Goal: Feedback & Contribution: Submit feedback/report problem

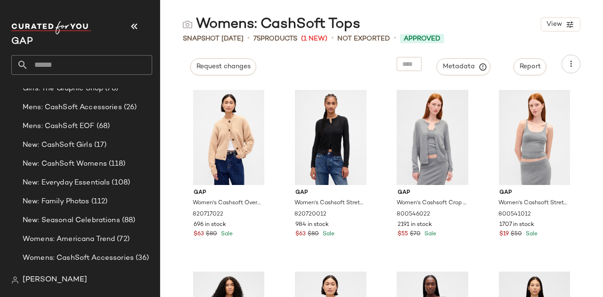
scroll to position [597, 0]
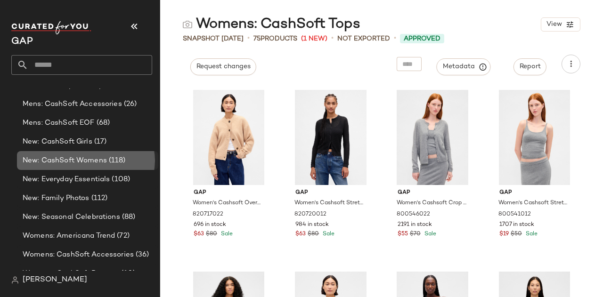
click at [92, 161] on span "New: CashSoft Womens" at bounding box center [65, 160] width 84 height 11
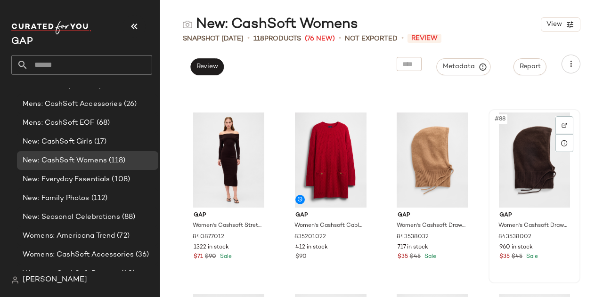
scroll to position [3790, 0]
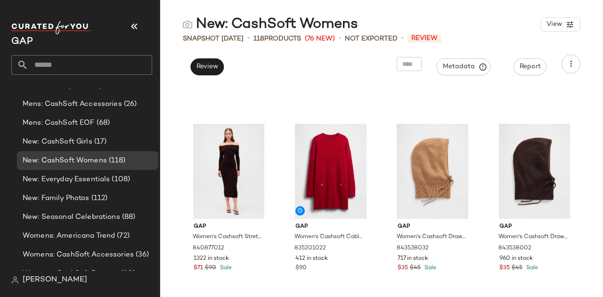
click at [481, 10] on main "New: CashSoft Womens View Snapshot Oct 2nd • 118 Products (76 New) • Not Export…" at bounding box center [301, 148] width 603 height 297
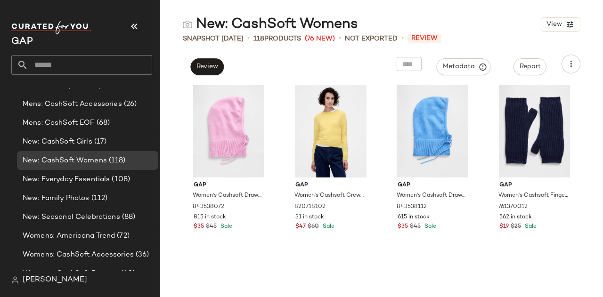
scroll to position [5045, 0]
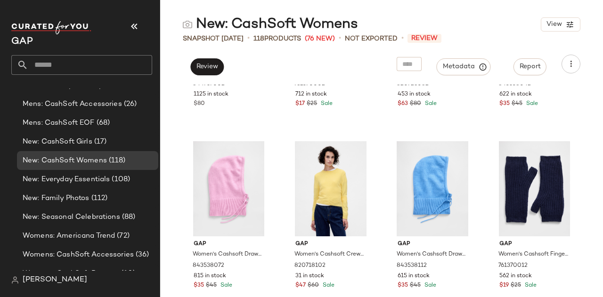
click at [474, 13] on main "New: CashSoft Womens View Snapshot Oct 2nd • 118 Products (76 New) • Not Export…" at bounding box center [301, 148] width 603 height 297
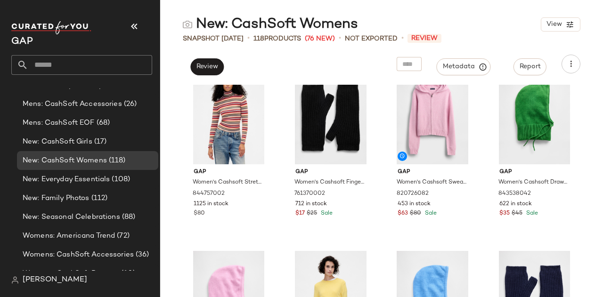
scroll to position [4934, 0]
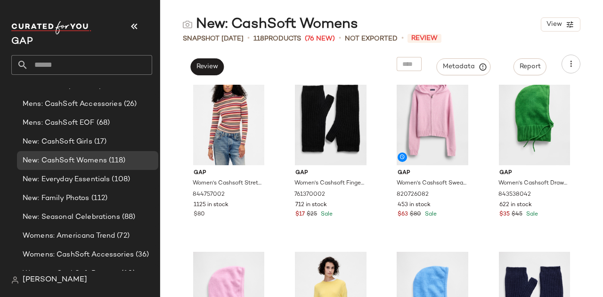
click at [486, 16] on div "New: CashSoft Womens View" at bounding box center [381, 24] width 443 height 19
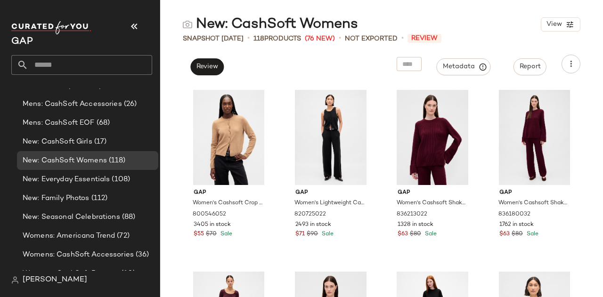
scroll to position [162, 0]
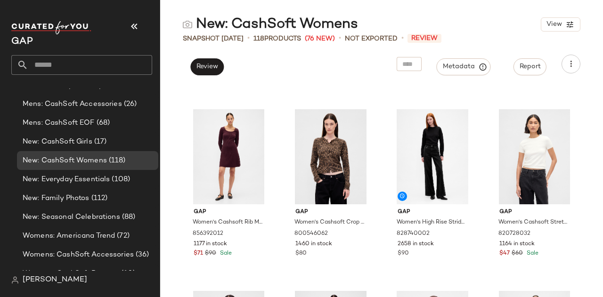
click at [478, 25] on div "New: CashSoft Womens View" at bounding box center [381, 24] width 443 height 19
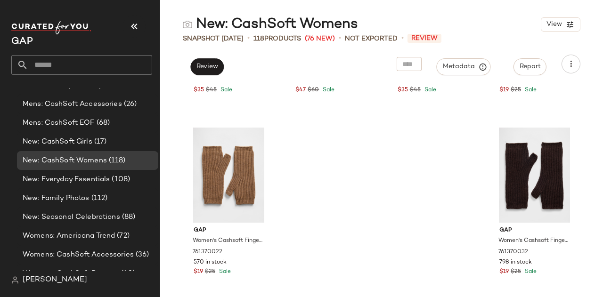
scroll to position [5030, 0]
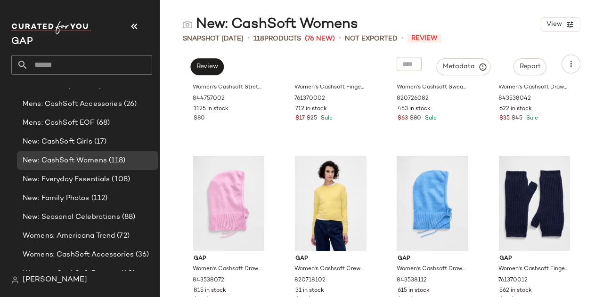
click at [422, 12] on main "New: CashSoft Womens View Snapshot Oct 2nd • 118 Products (76 New) • Not Export…" at bounding box center [301, 148] width 603 height 297
click at [213, 64] on span "Review" at bounding box center [207, 67] width 22 height 8
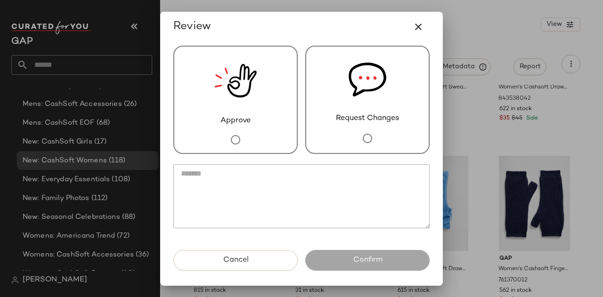
click at [348, 188] on textarea at bounding box center [301, 196] width 256 height 64
paste textarea "**********"
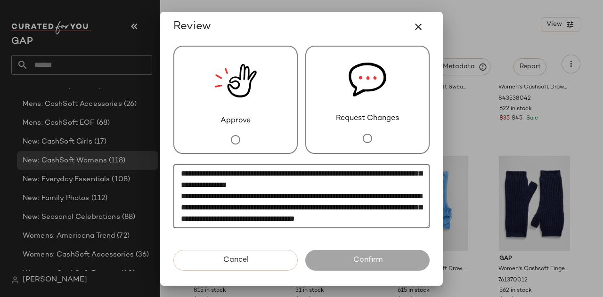
scroll to position [0, 0]
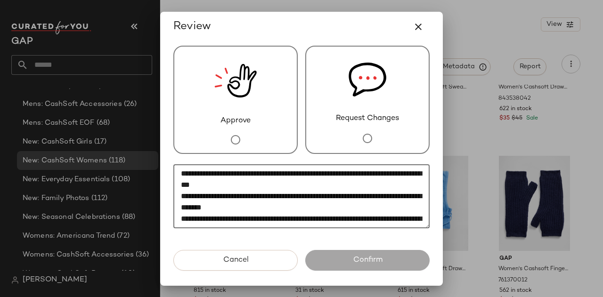
type textarea "**********"
click at [369, 116] on span "Request Changes" at bounding box center [367, 118] width 63 height 11
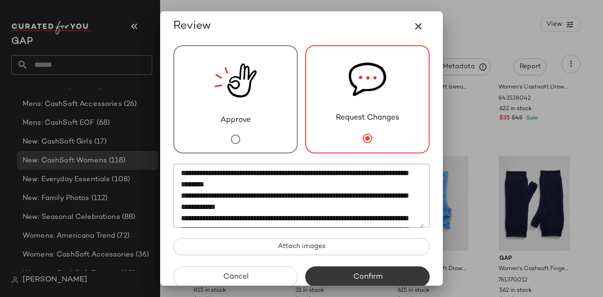
click at [363, 276] on span "Confirm" at bounding box center [367, 277] width 30 height 9
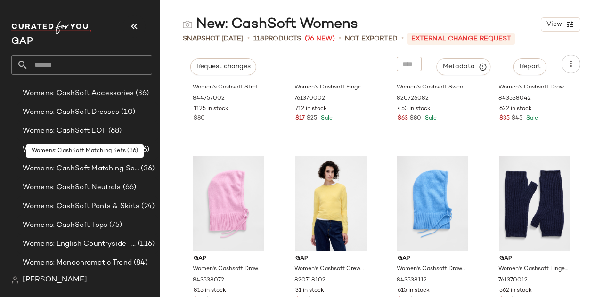
scroll to position [759, 0]
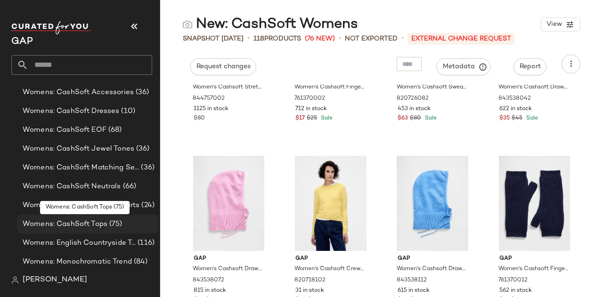
click at [107, 221] on span "(75)" at bounding box center [114, 224] width 15 height 11
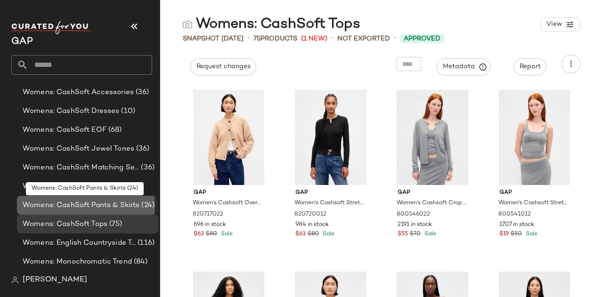
click at [115, 204] on span "Womens: CashSoft Pants & Skirts" at bounding box center [81, 205] width 117 height 11
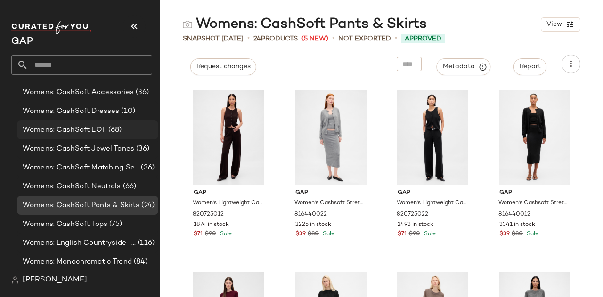
click at [97, 129] on span "Womens: CashSoft EOF" at bounding box center [65, 130] width 84 height 11
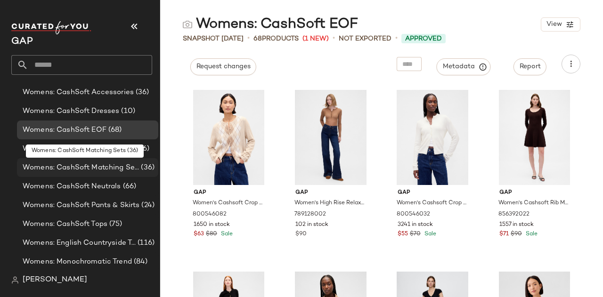
click at [139, 163] on span "(36)" at bounding box center [147, 167] width 16 height 11
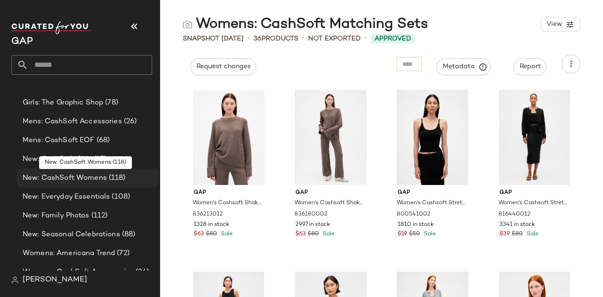
scroll to position [578, 0]
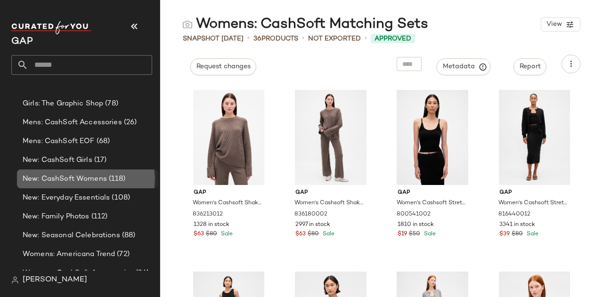
click at [121, 177] on span "(118)" at bounding box center [116, 179] width 19 height 11
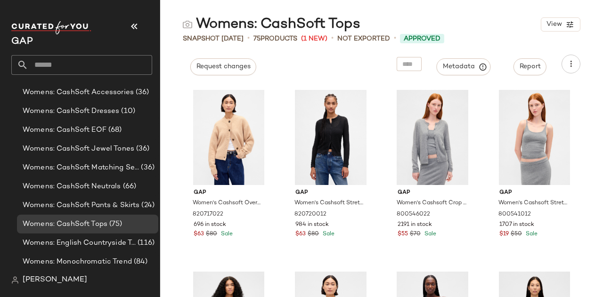
scroll to position [758, 0]
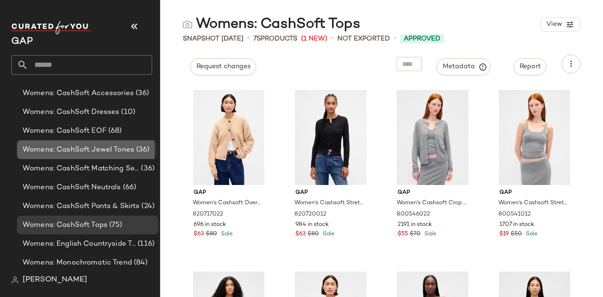
click at [87, 151] on span "Womens: CashSoft Jewel Tones" at bounding box center [79, 150] width 112 height 11
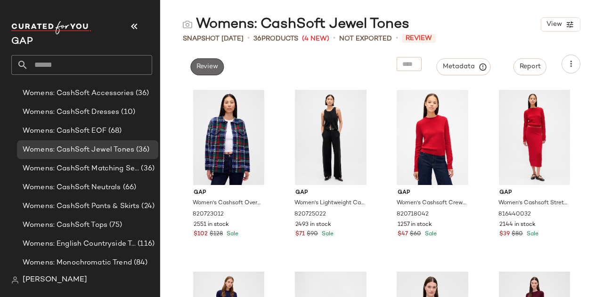
click at [211, 60] on button "Review" at bounding box center [206, 66] width 33 height 17
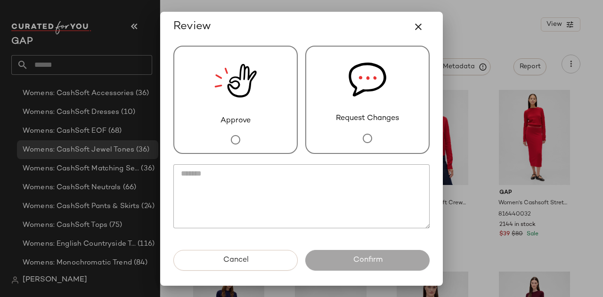
click at [234, 184] on textarea at bounding box center [301, 196] width 256 height 64
click at [234, 184] on textarea "**" at bounding box center [301, 196] width 256 height 64
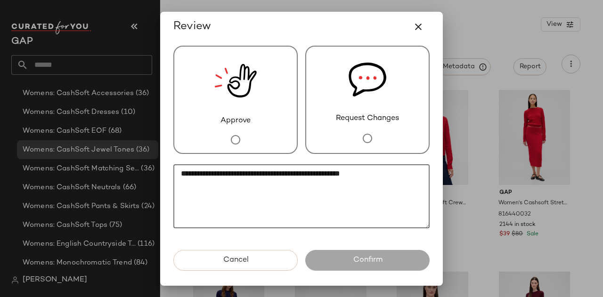
click at [234, 184] on textarea "**********" at bounding box center [301, 196] width 256 height 64
type textarea "**********"
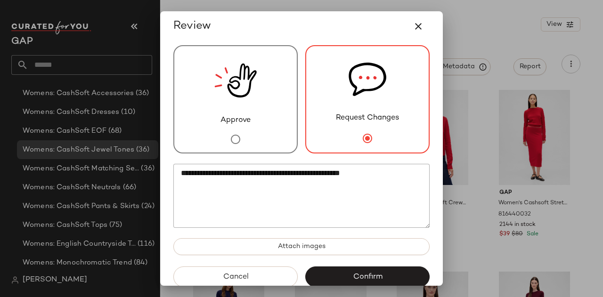
scroll to position [15, 0]
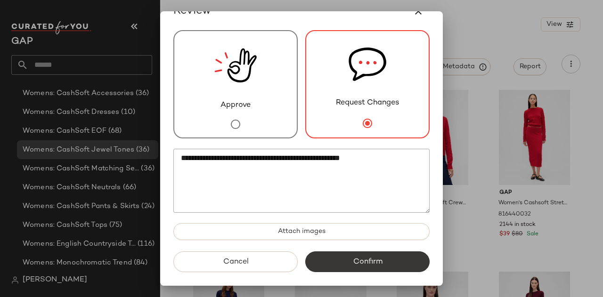
click at [376, 258] on span "Confirm" at bounding box center [367, 262] width 30 height 9
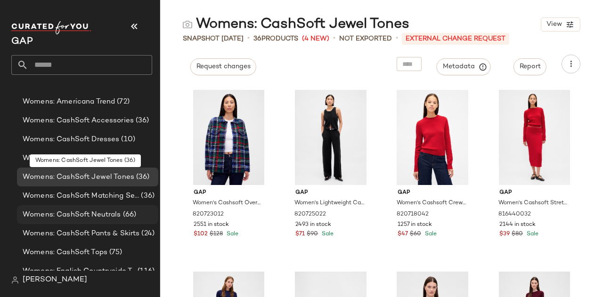
scroll to position [730, 0]
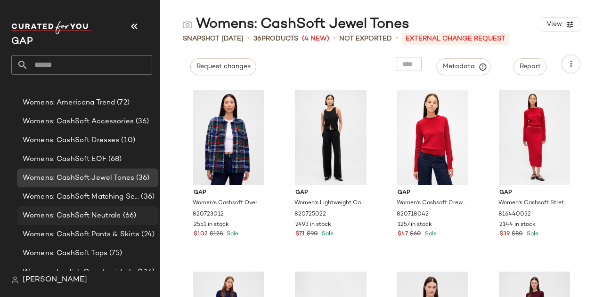
click at [109, 218] on span "Womens: CashSoft Neutrals" at bounding box center [72, 215] width 98 height 11
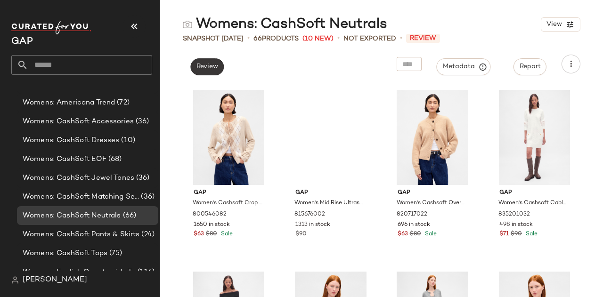
click at [207, 64] on span "Review" at bounding box center [207, 67] width 22 height 8
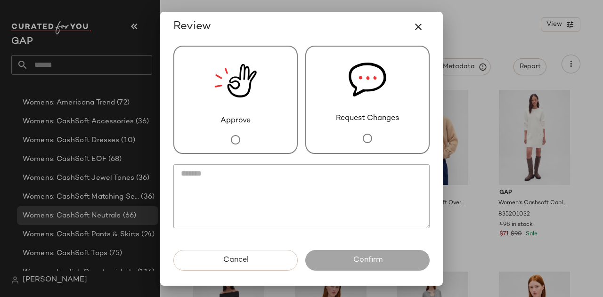
click at [301, 186] on textarea at bounding box center [301, 196] width 256 height 64
paste textarea "**********"
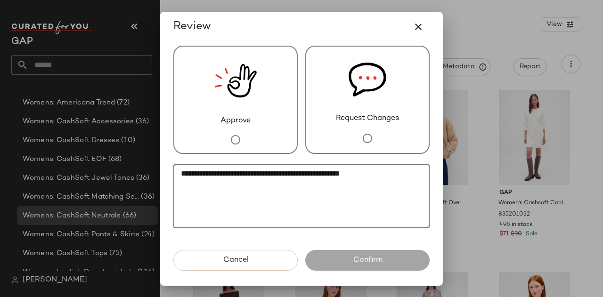
type textarea "**********"
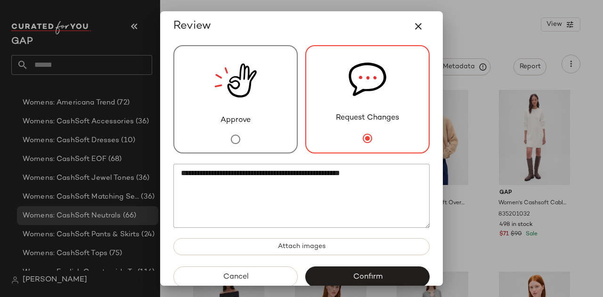
click at [403, 263] on div "**********" at bounding box center [301, 153] width 271 height 225
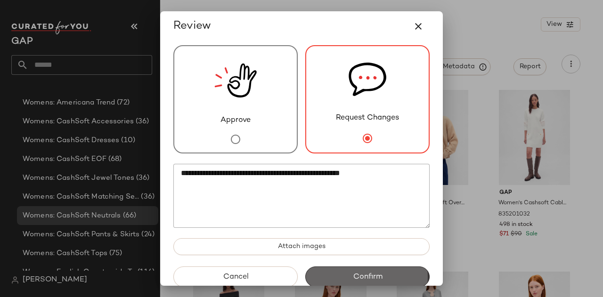
click at [391, 273] on button "Confirm" at bounding box center [367, 276] width 124 height 21
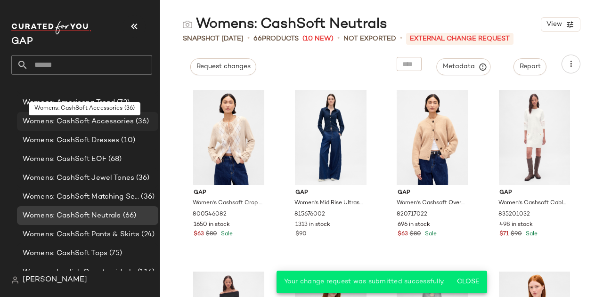
scroll to position [709, 0]
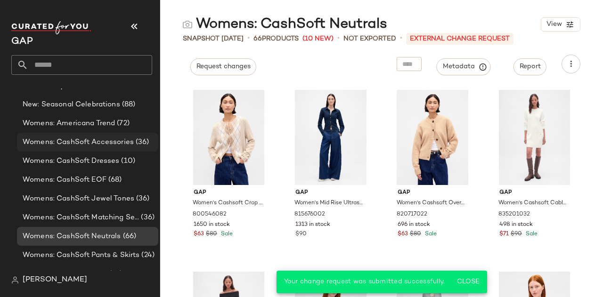
click at [113, 138] on span "Womens: CashSoft Accessories" at bounding box center [78, 142] width 111 height 11
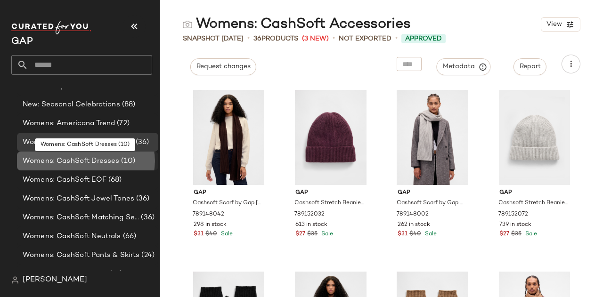
click at [109, 157] on span "Womens: CashSoft Dresses" at bounding box center [71, 161] width 97 height 11
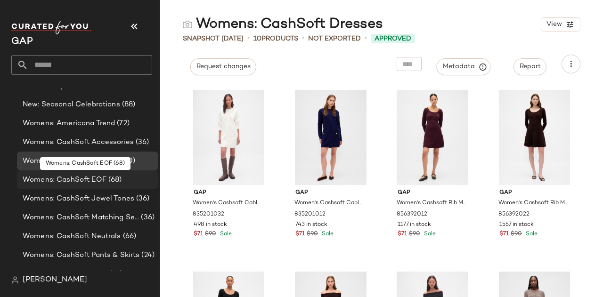
click at [107, 180] on span "(68)" at bounding box center [114, 180] width 16 height 11
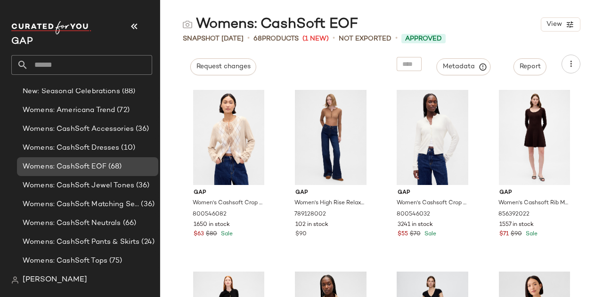
scroll to position [728, 0]
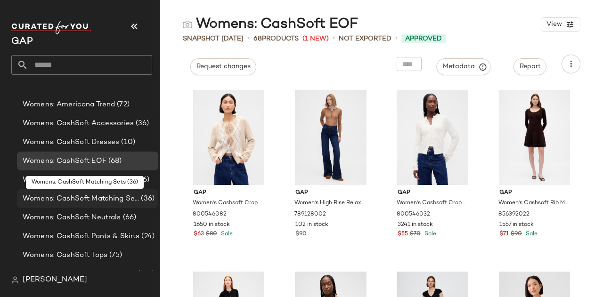
click at [109, 196] on span "Womens: CashSoft Matching Sets" at bounding box center [81, 198] width 116 height 11
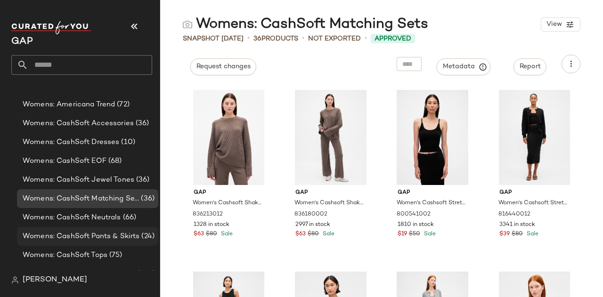
click at [101, 233] on span "Womens: CashSoft Pants & Skirts" at bounding box center [81, 236] width 117 height 11
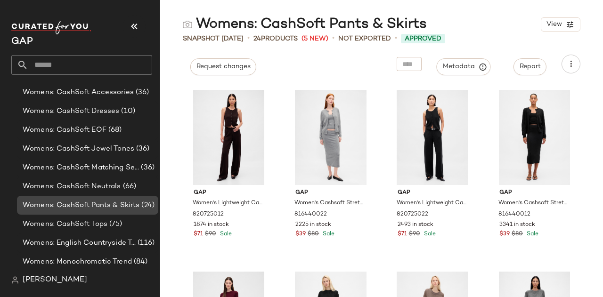
scroll to position [759, 0]
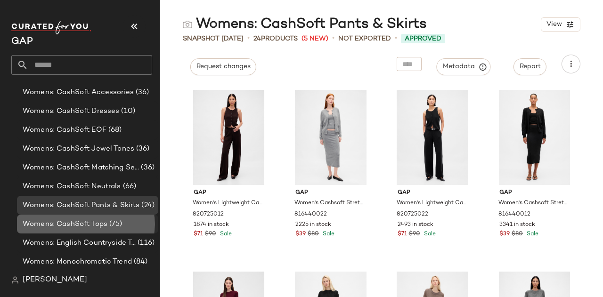
click at [89, 223] on span "Womens: CashSoft Tops" at bounding box center [65, 224] width 85 height 11
